Goal: Task Accomplishment & Management: Manage account settings

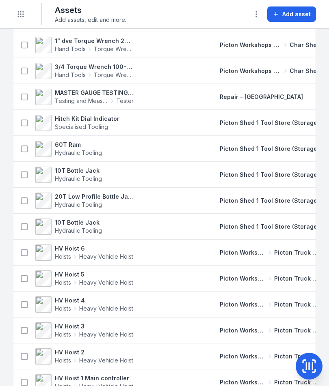
scroll to position [1973, 0]
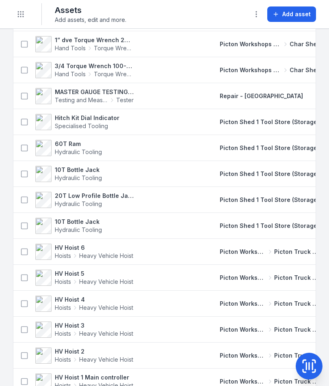
click at [25, 17] on button "Toggle Navigation" at bounding box center [20, 13] width 15 height 15
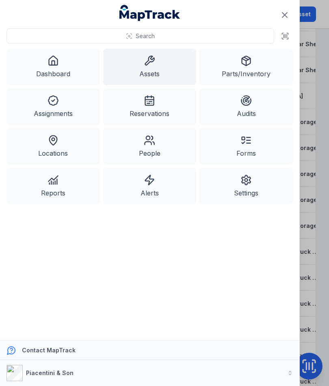
click at [239, 64] on link "Parts/Inventory" at bounding box center [245, 67] width 93 height 37
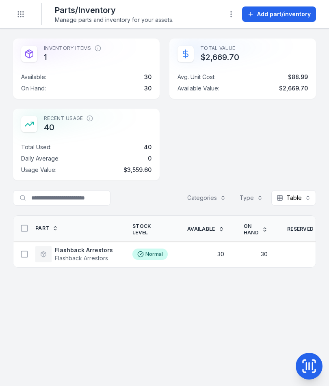
click at [264, 11] on span "Add part/inventory" at bounding box center [284, 14] width 54 height 8
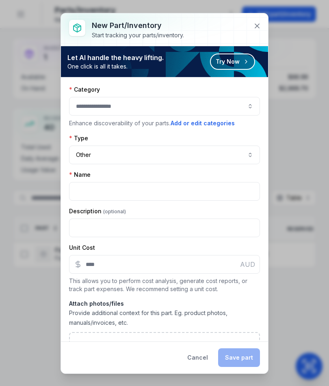
click at [195, 104] on button "button" at bounding box center [164, 106] width 191 height 19
click at [234, 156] on button "Other *****" at bounding box center [164, 155] width 191 height 19
click at [255, 32] on button at bounding box center [256, 25] width 15 height 15
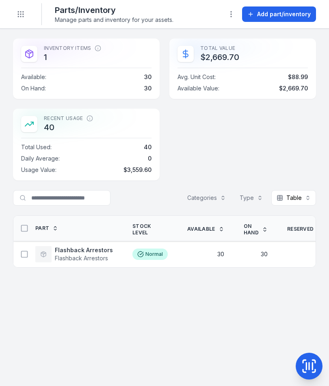
click at [26, 14] on button "Toggle Navigation" at bounding box center [20, 13] width 15 height 15
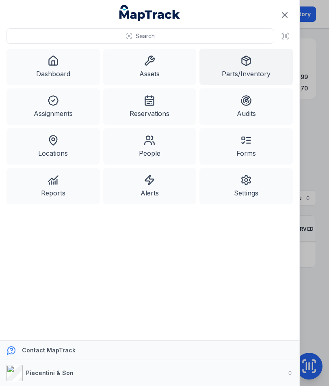
click at [155, 66] on link "Assets" at bounding box center [149, 67] width 93 height 37
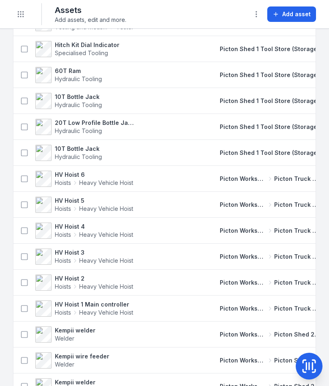
scroll to position [2047, 0]
click at [310, 360] on icon at bounding box center [309, 366] width 16 height 16
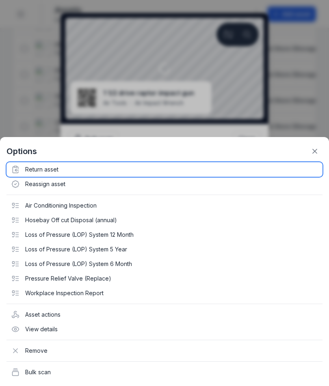
click at [56, 169] on div "Return asset" at bounding box center [164, 169] width 316 height 15
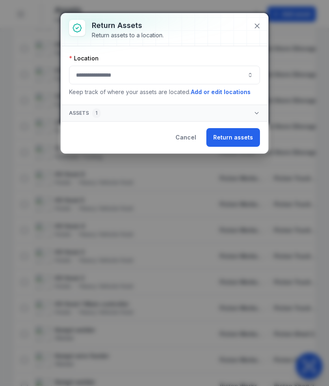
click at [181, 81] on button "button" at bounding box center [164, 75] width 191 height 19
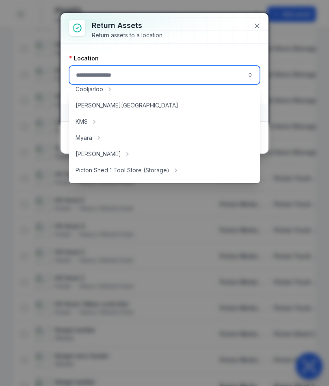
scroll to position [99, 0]
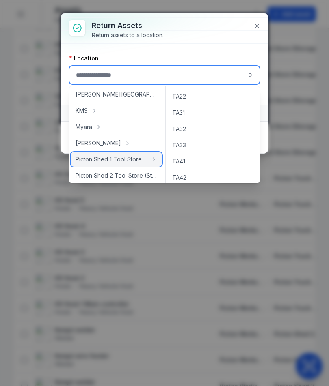
click at [139, 157] on span "Picton Shed 1 Tool Store (Storage)" at bounding box center [111, 159] width 72 height 8
type input "**********"
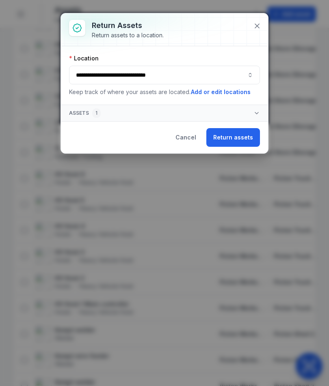
click at [242, 144] on button "Return assets" at bounding box center [233, 137] width 54 height 19
